Goal: Check status: Check status

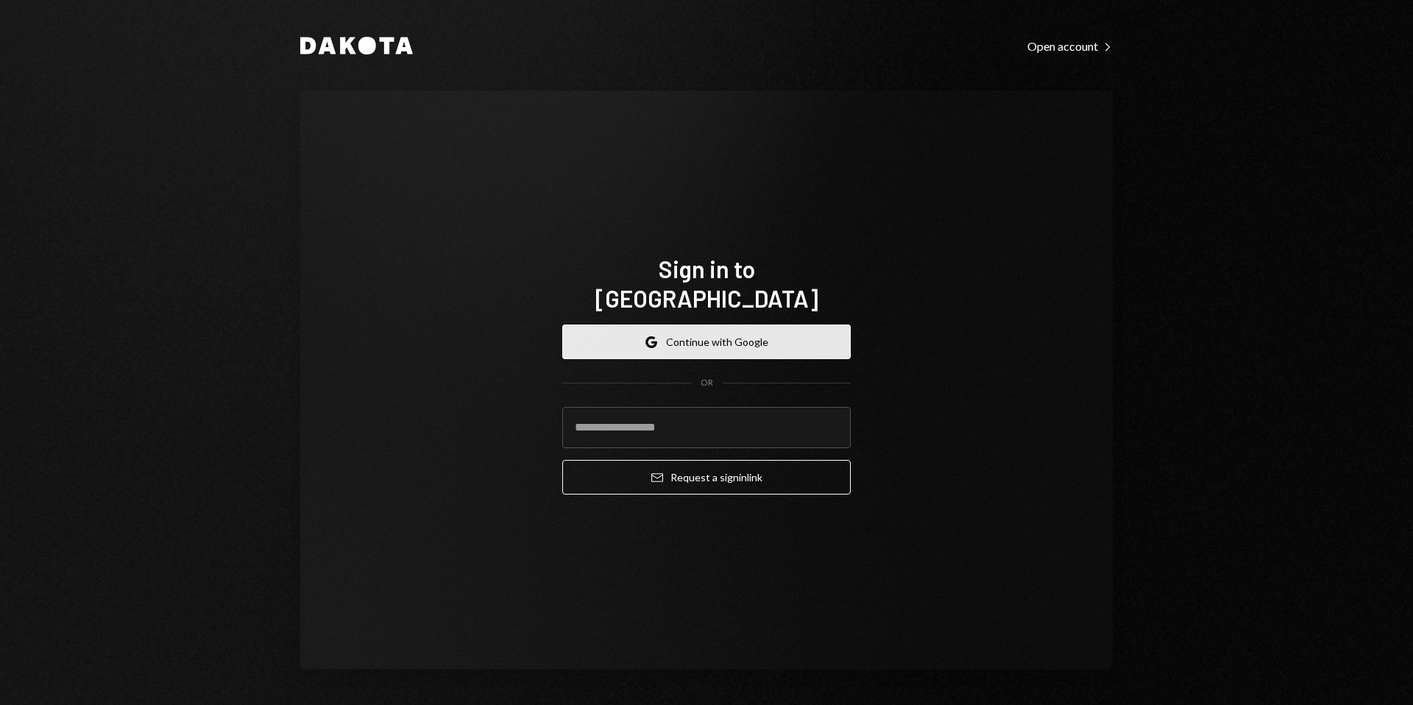
click at [782, 339] on button "Google Continue with Google" at bounding box center [706, 342] width 289 height 35
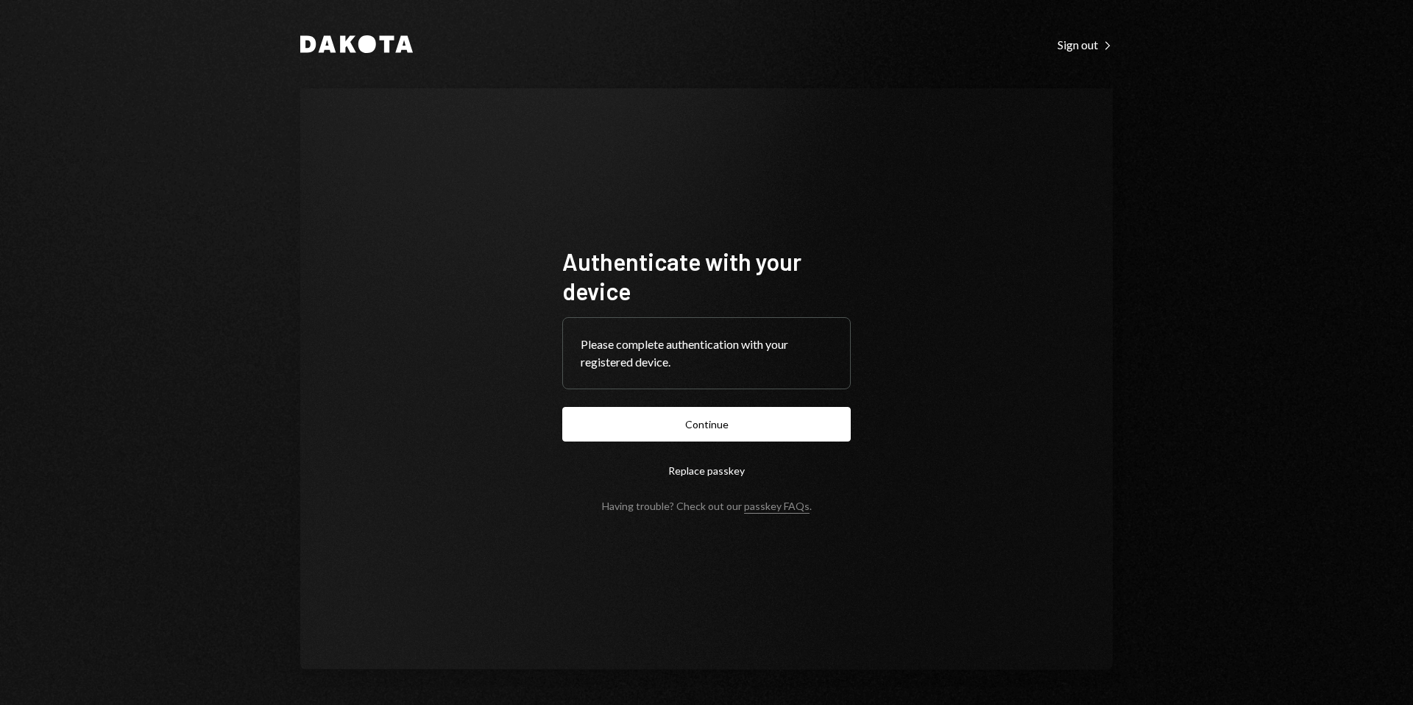
click at [777, 435] on button "Continue" at bounding box center [706, 424] width 289 height 35
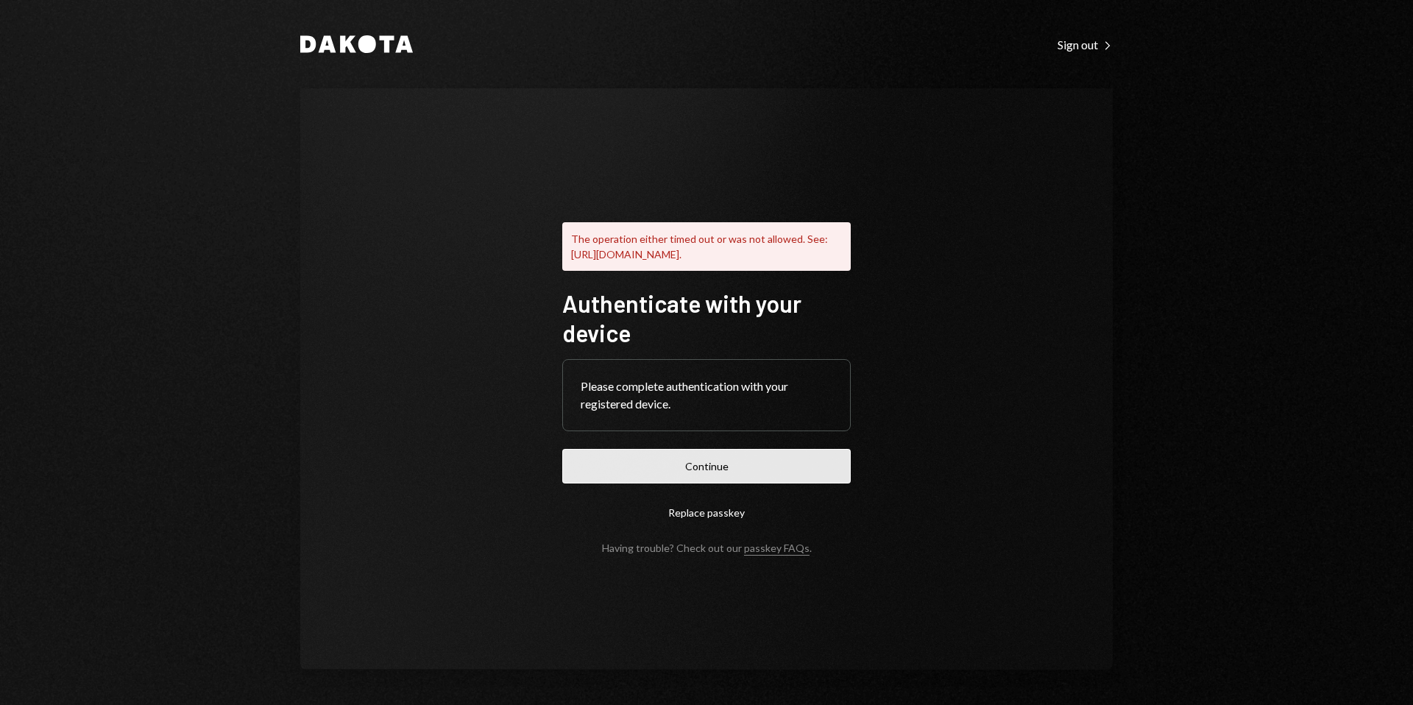
click at [773, 475] on button "Continue" at bounding box center [706, 466] width 289 height 35
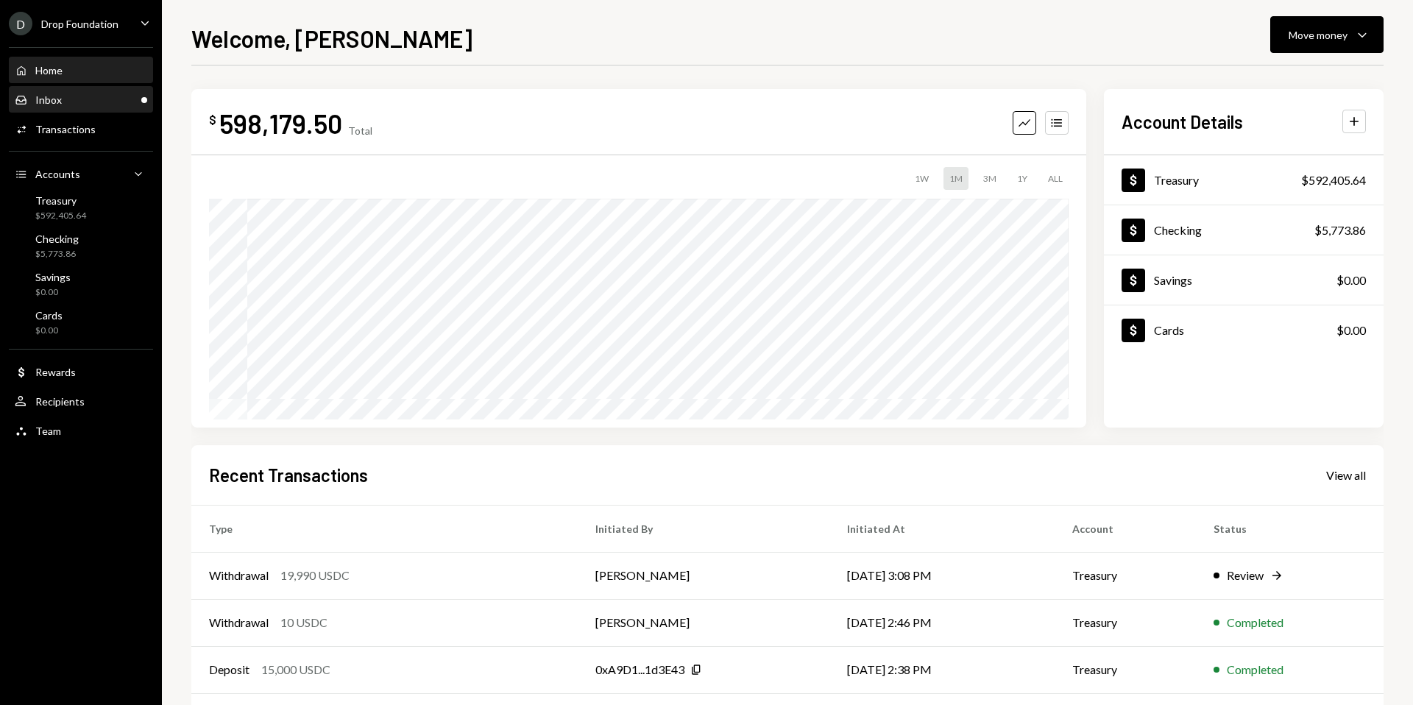
click at [143, 91] on div "Inbox Inbox" at bounding box center [81, 100] width 132 height 25
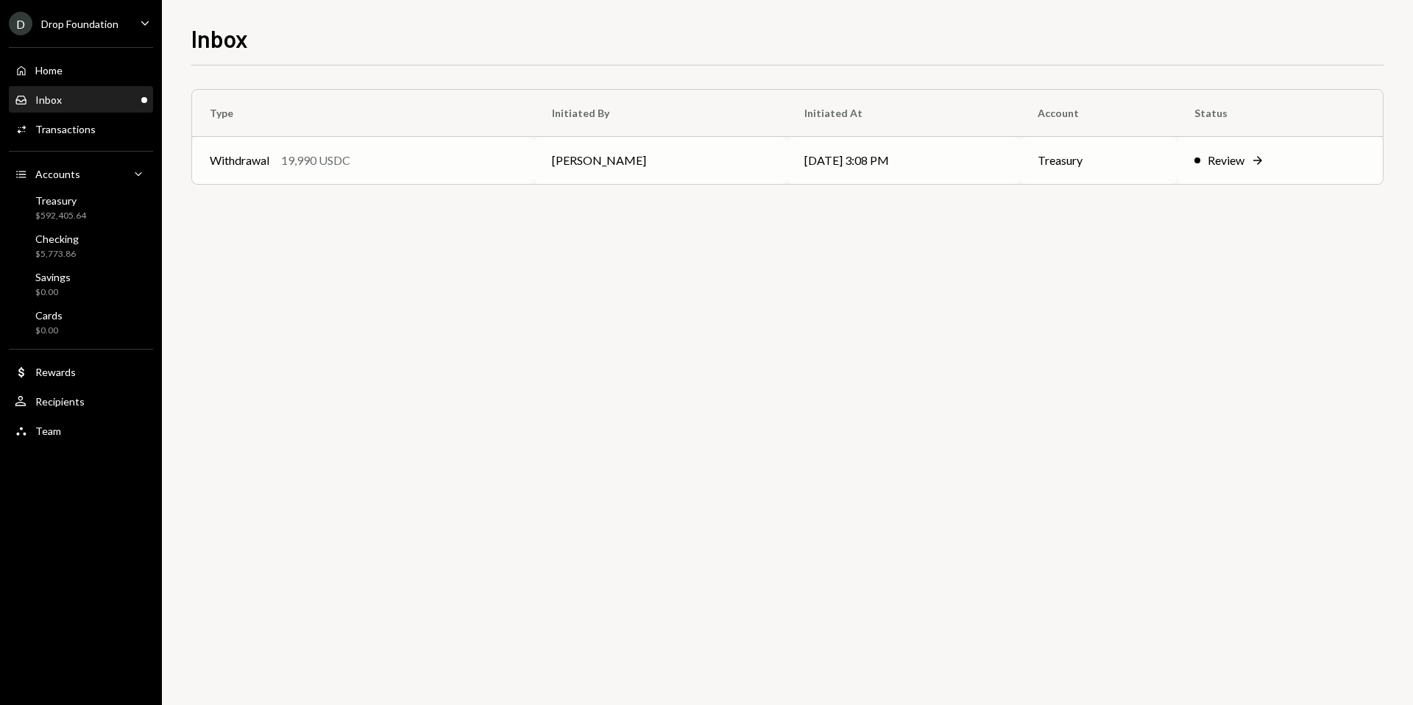
click at [1227, 152] on div "Review" at bounding box center [1226, 161] width 37 height 18
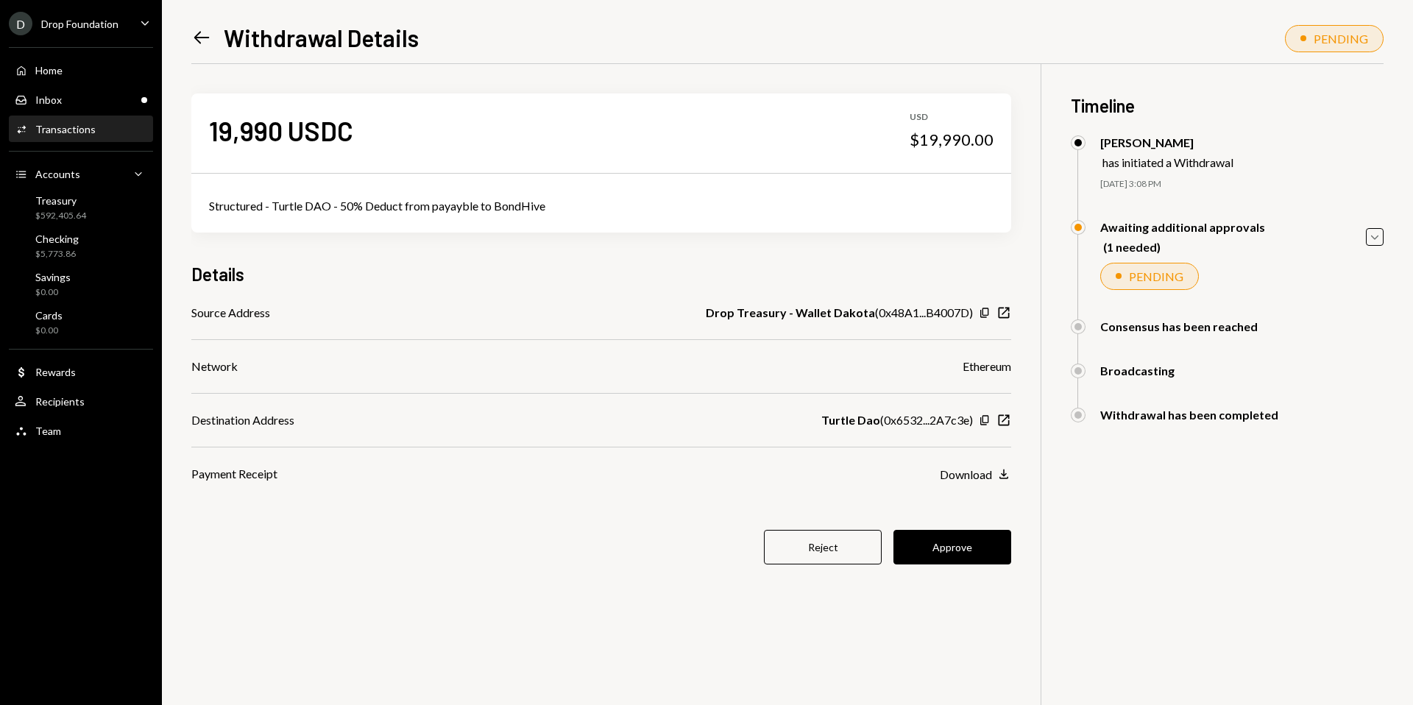
click at [954, 565] on div "19,990 USDC USD $19,990.00 Structured - Turtle DAO - 50% Deduct from payayble t…" at bounding box center [601, 338] width 820 height 548
click at [954, 556] on button "Approve" at bounding box center [953, 547] width 118 height 35
